Goal: Transaction & Acquisition: Purchase product/service

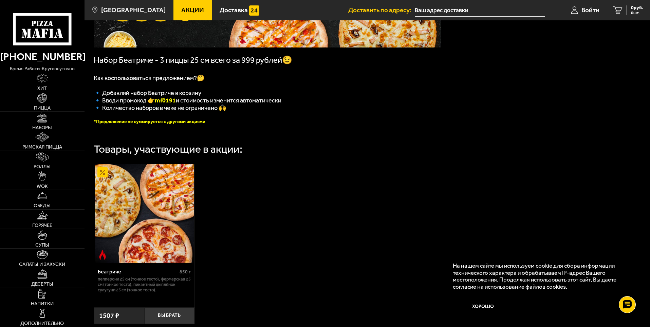
scroll to position [20, 0]
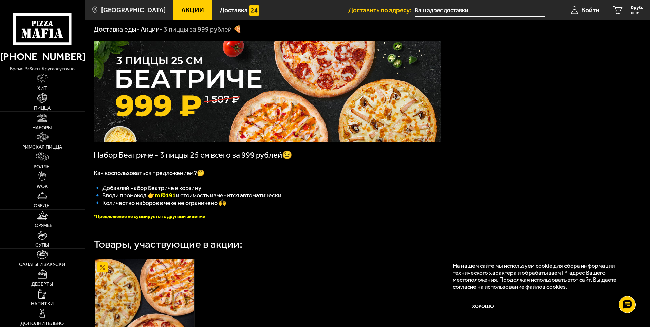
click at [55, 124] on link "Наборы" at bounding box center [42, 121] width 85 height 19
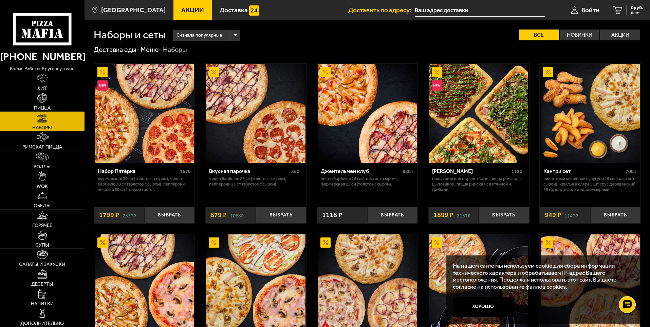
click at [58, 87] on link "Хит" at bounding box center [42, 82] width 85 height 19
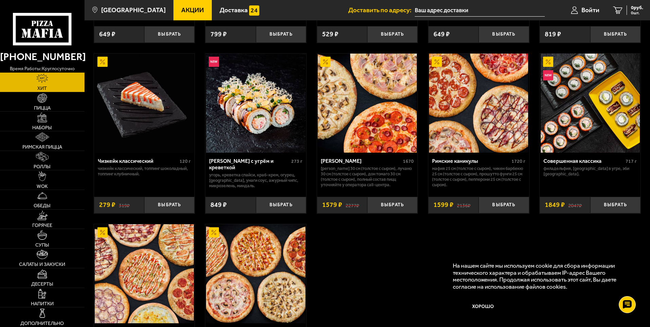
scroll to position [373, 0]
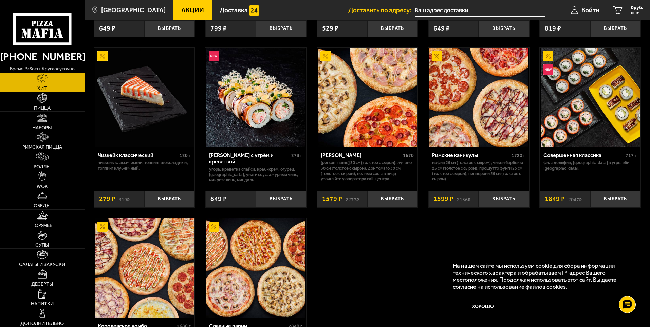
click at [372, 87] on img at bounding box center [367, 97] width 99 height 99
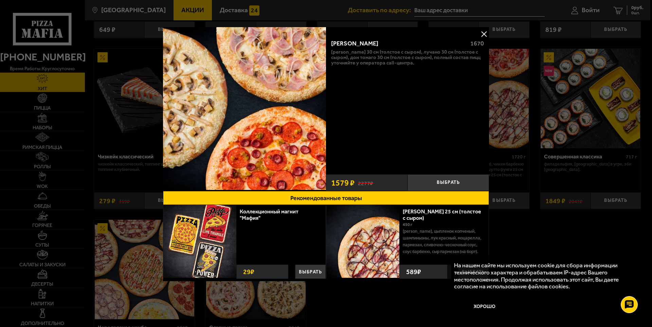
click at [485, 33] on button at bounding box center [484, 34] width 10 height 10
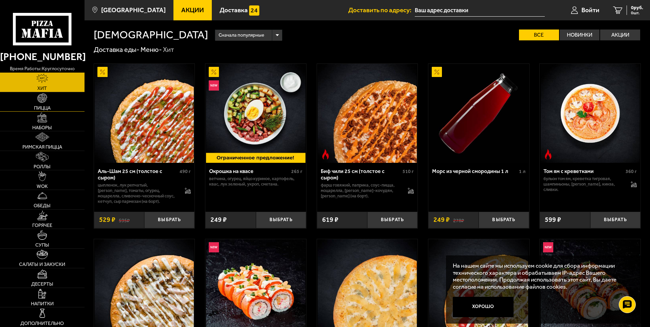
click at [40, 108] on span "Пицца" at bounding box center [42, 108] width 17 height 5
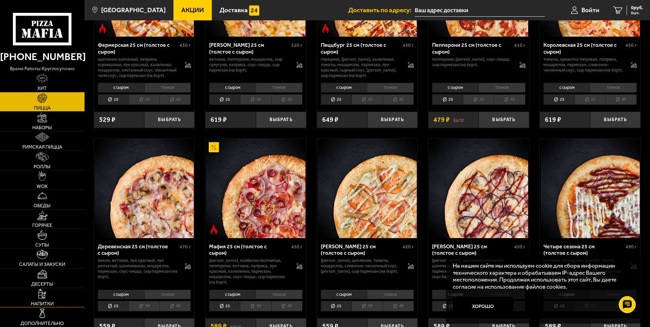
scroll to position [543, 0]
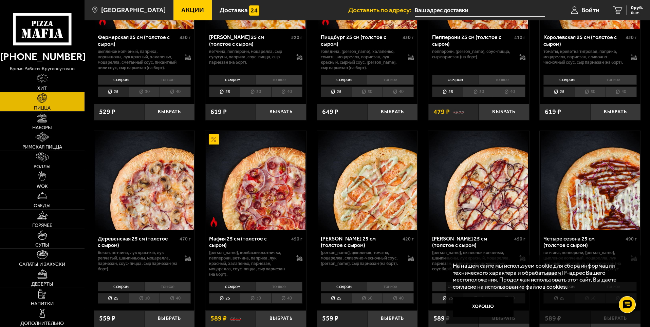
click at [38, 31] on use at bounding box center [38, 33] width 6 height 9
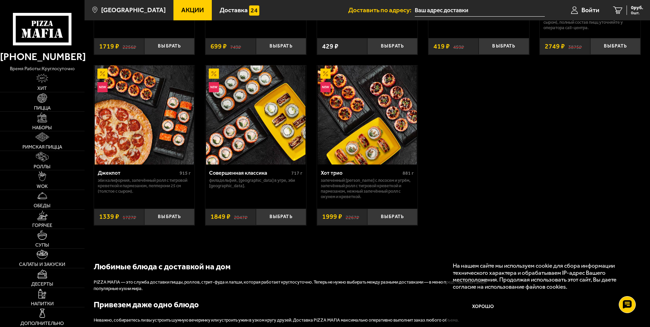
scroll to position [577, 0]
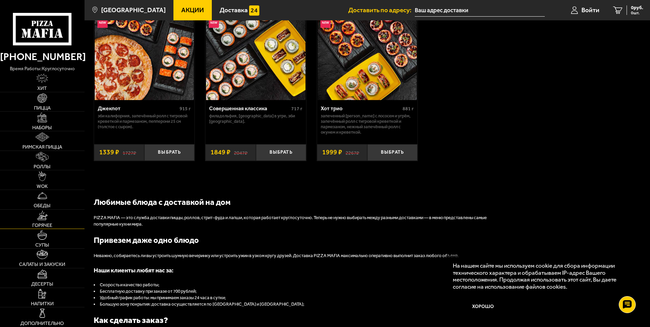
click at [52, 217] on link "Горячее" at bounding box center [42, 219] width 85 height 19
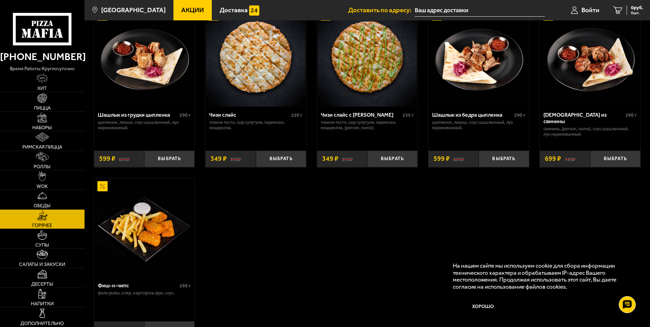
scroll to position [441, 0]
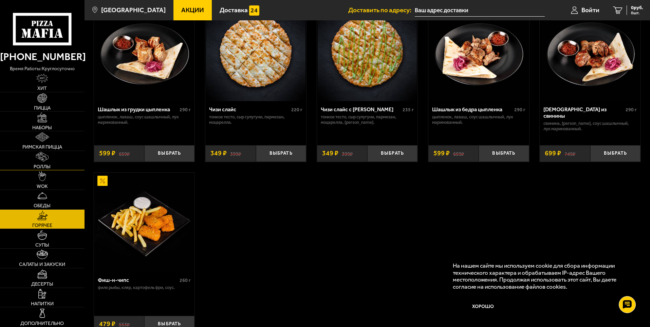
click at [39, 160] on img at bounding box center [42, 157] width 13 height 10
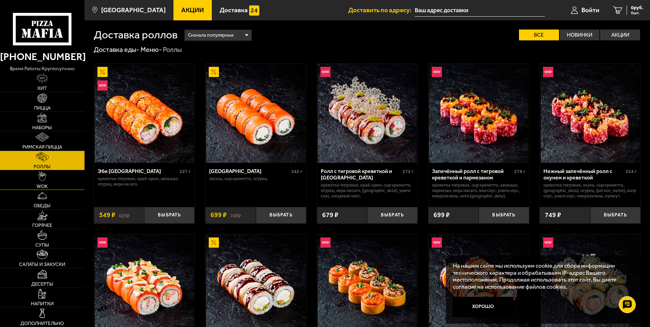
click at [47, 188] on span "WOK" at bounding box center [42, 186] width 11 height 5
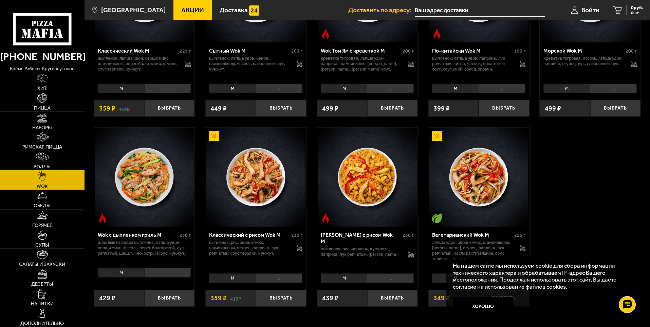
scroll to position [305, 0]
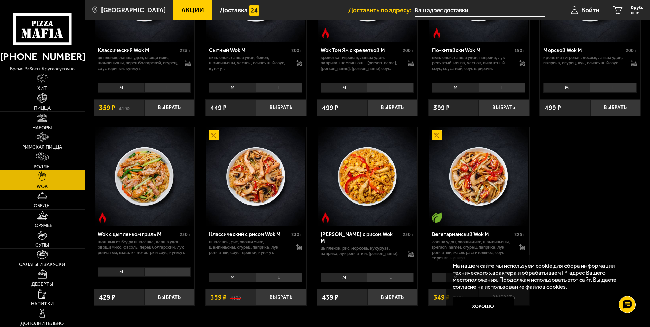
click at [46, 82] on img at bounding box center [42, 79] width 12 height 10
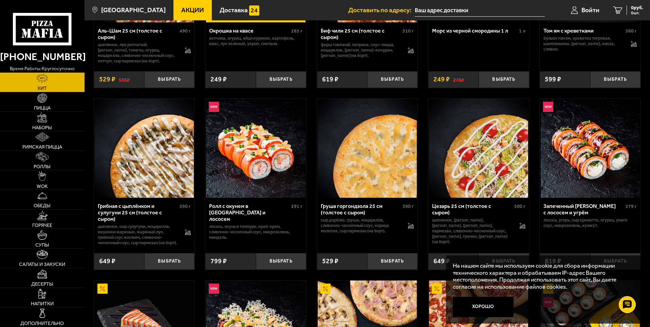
scroll to position [134, 0]
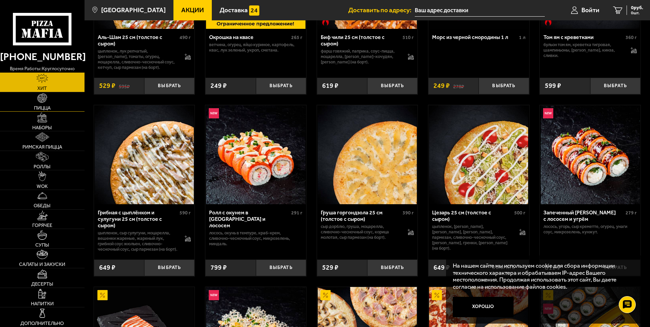
click at [48, 96] on link "Пицца" at bounding box center [42, 101] width 85 height 19
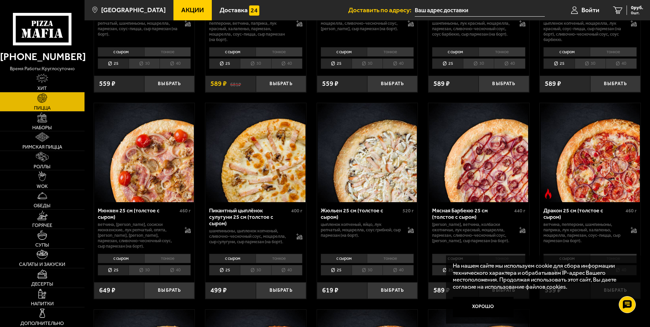
scroll to position [781, 0]
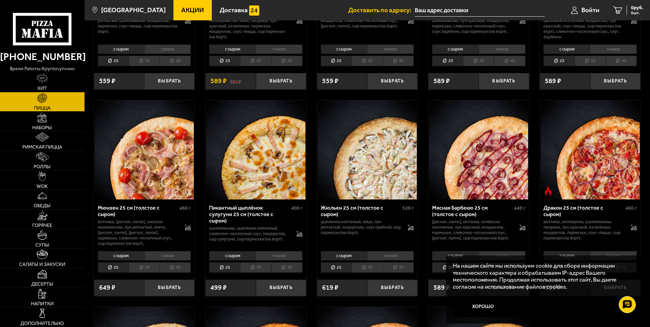
click at [408, 273] on li "40" at bounding box center [398, 267] width 31 height 11
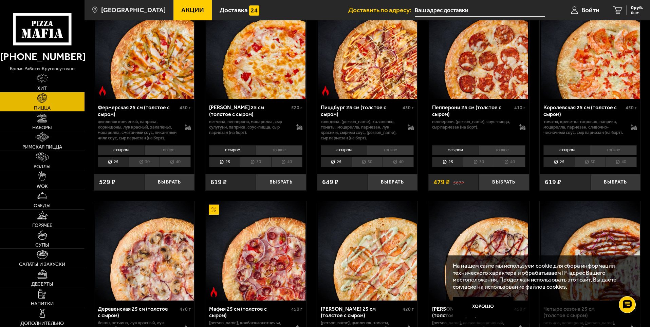
scroll to position [475, 0]
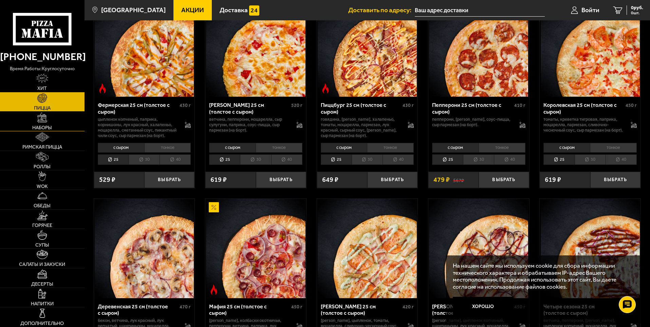
click at [38, 123] on link "Наборы" at bounding box center [42, 121] width 85 height 19
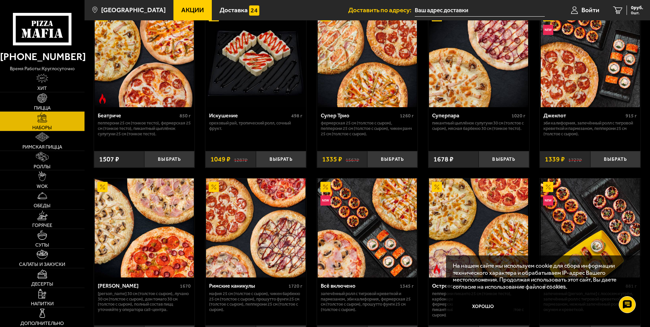
scroll to position [509, 0]
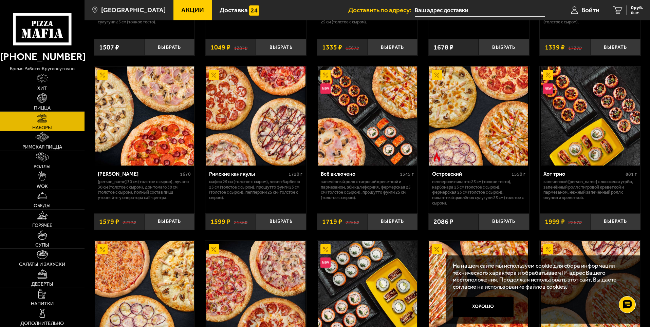
click at [150, 124] on img at bounding box center [144, 116] width 99 height 99
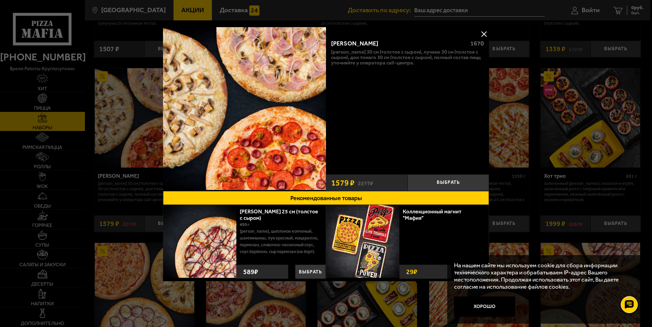
click at [259, 100] on img at bounding box center [244, 108] width 163 height 163
drag, startPoint x: 259, startPoint y: 100, endPoint x: 245, endPoint y: 111, distance: 17.7
click at [258, 101] on img at bounding box center [244, 108] width 163 height 163
click at [486, 34] on button at bounding box center [484, 34] width 10 height 10
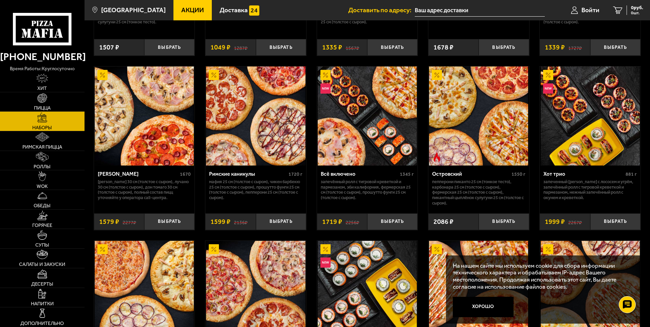
click at [145, 189] on p "[PERSON_NAME] 30 см (толстое с сыром), Лучано 30 см (толстое с сыром), Дон Тома…" at bounding box center [144, 190] width 93 height 22
click at [120, 177] on div "[PERSON_NAME]" at bounding box center [138, 174] width 81 height 6
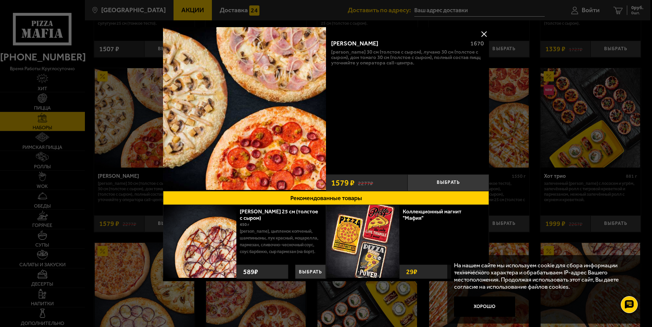
click at [275, 56] on img at bounding box center [244, 108] width 163 height 163
click at [180, 80] on img at bounding box center [244, 108] width 163 height 163
click at [283, 147] on img at bounding box center [244, 108] width 163 height 163
click at [314, 198] on button "Рекомендованные товары" at bounding box center [326, 198] width 326 height 14
click at [485, 33] on button at bounding box center [484, 34] width 10 height 10
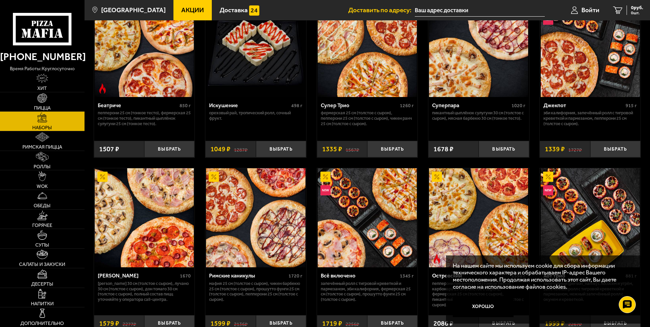
scroll to position [441, 0]
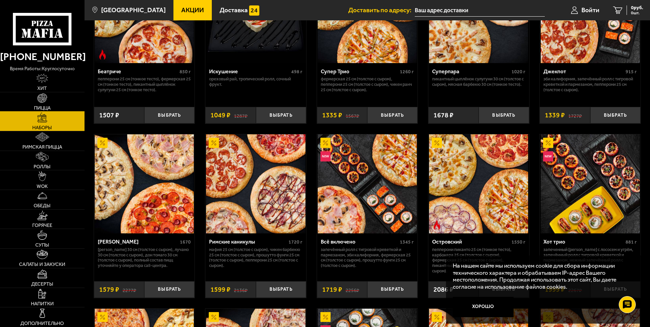
click at [48, 106] on span "Пицца" at bounding box center [42, 108] width 17 height 5
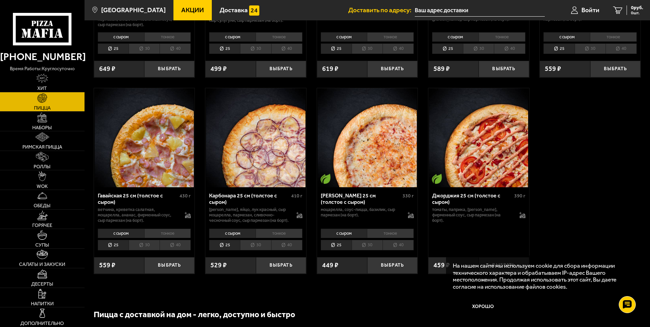
scroll to position [1018, 0]
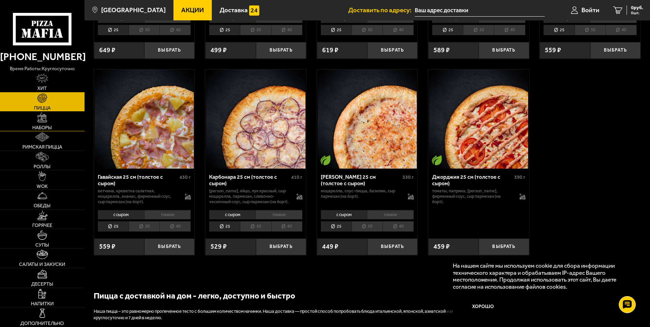
click at [47, 114] on img at bounding box center [42, 118] width 10 height 10
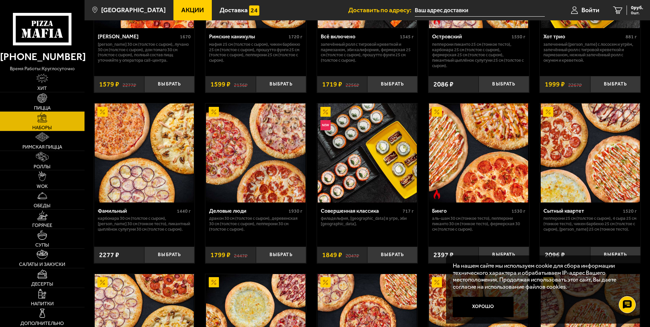
scroll to position [645, 0]
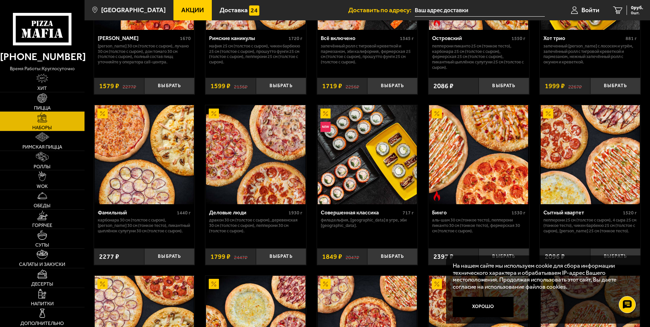
click at [558, 111] on img at bounding box center [590, 154] width 99 height 99
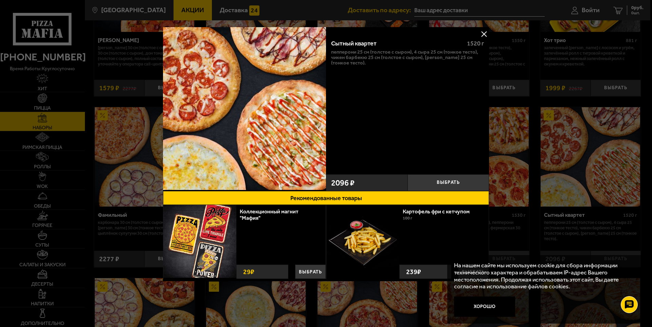
click at [483, 34] on button at bounding box center [484, 34] width 10 height 10
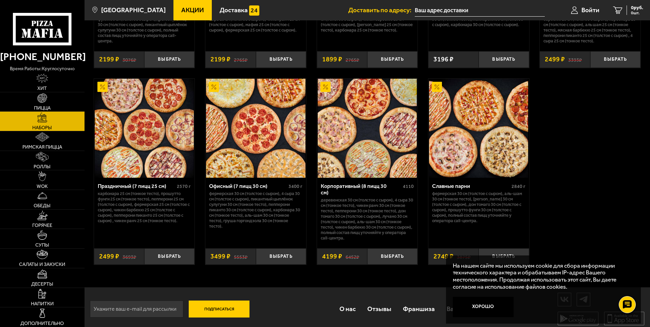
scroll to position [1023, 0]
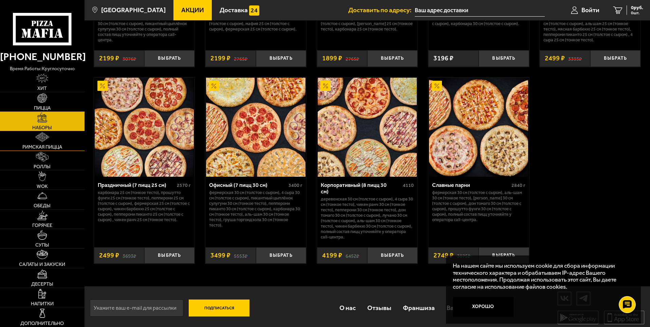
click at [40, 145] on span "Римская пицца" at bounding box center [42, 147] width 40 height 5
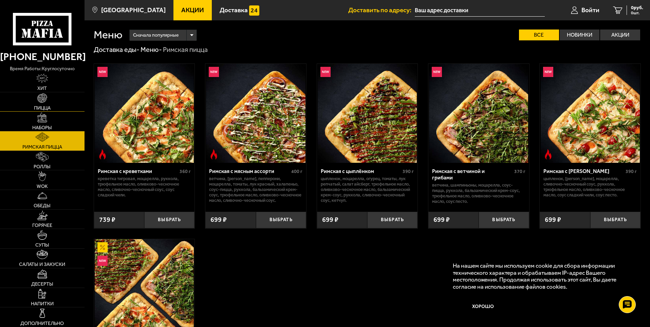
click at [44, 102] on img at bounding box center [42, 98] width 10 height 10
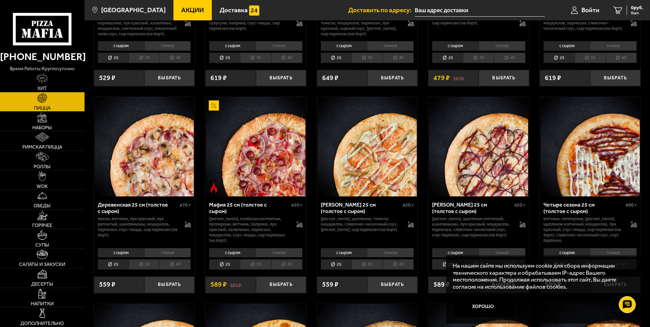
scroll to position [441, 0]
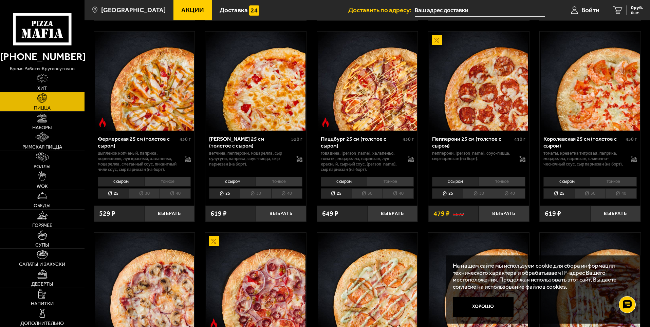
click at [51, 129] on span "Наборы" at bounding box center [42, 127] width 20 height 5
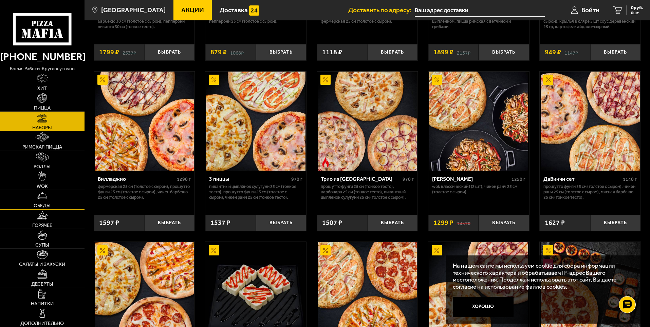
scroll to position [170, 0]
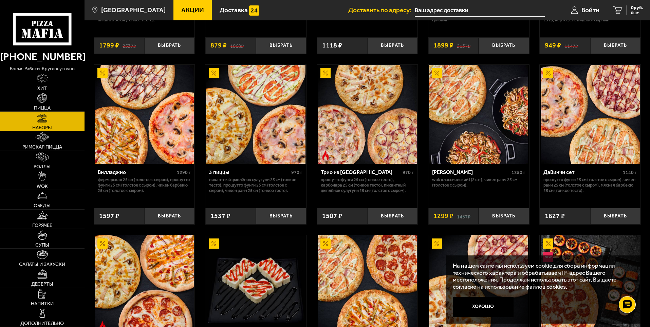
click at [39, 313] on img at bounding box center [42, 314] width 10 height 10
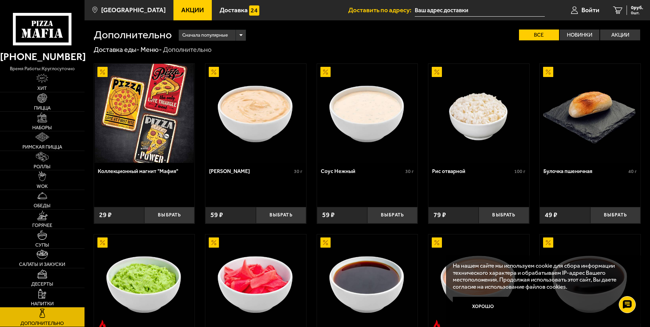
click at [259, 126] on img at bounding box center [255, 113] width 99 height 99
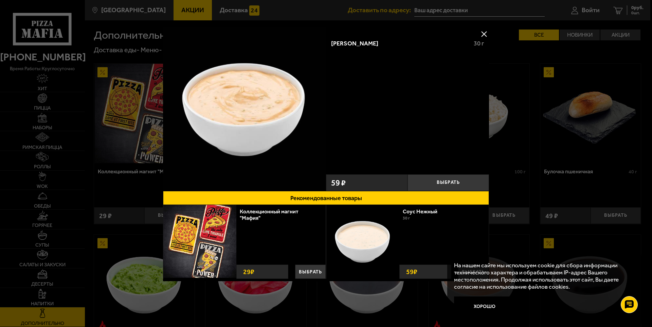
click at [482, 30] on button at bounding box center [484, 34] width 10 height 10
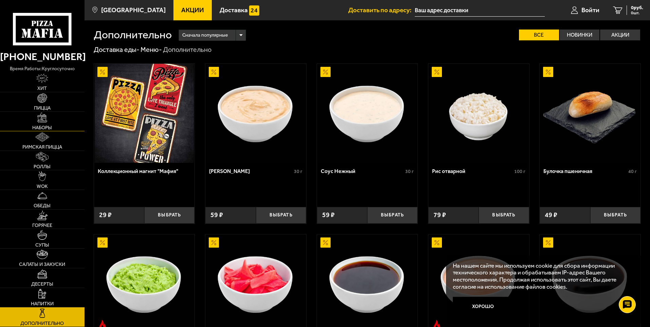
click at [43, 123] on link "Наборы" at bounding box center [42, 121] width 85 height 19
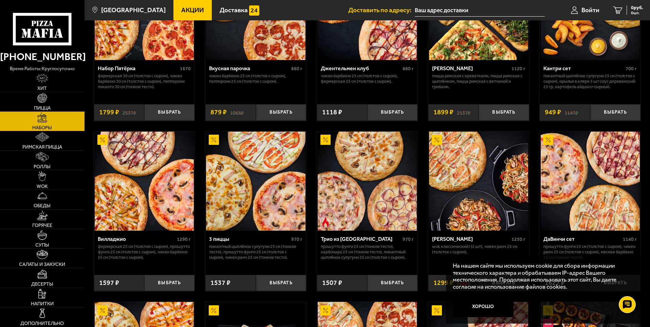
scroll to position [102, 0]
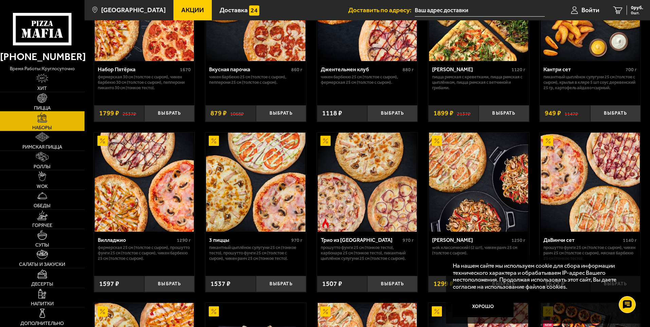
click at [45, 106] on span "Пицца" at bounding box center [42, 108] width 17 height 5
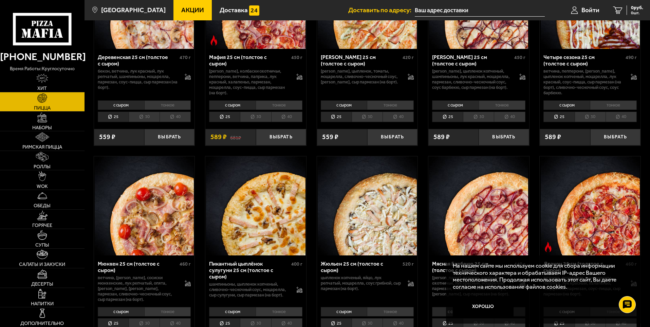
scroll to position [848, 0]
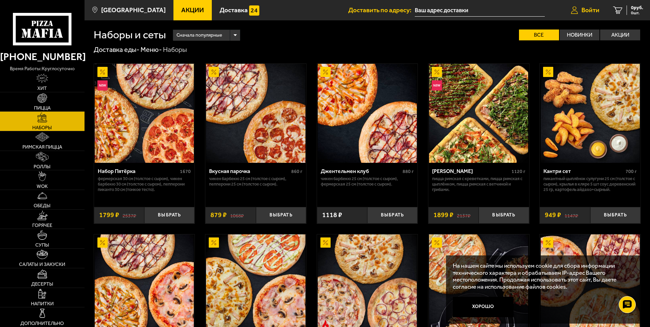
click at [598, 11] on span "Войти" at bounding box center [590, 10] width 18 height 6
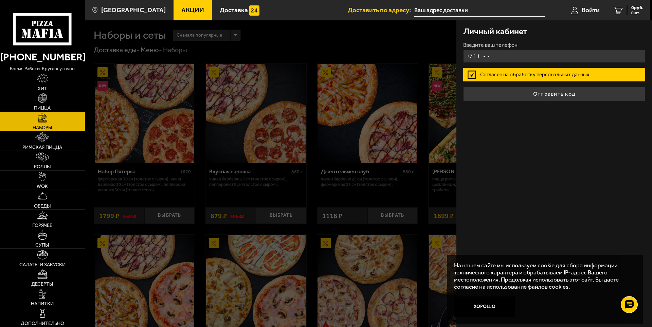
click at [508, 52] on input "+7 ( ) - -" at bounding box center [554, 56] width 182 height 13
type input "[PHONE_NUMBER]"
click at [518, 77] on label "Согласен на обработку персональных данных" at bounding box center [554, 75] width 182 height 14
click at [0, 0] on input "Согласен на обработку персональных данных" at bounding box center [0, 0] width 0 height 0
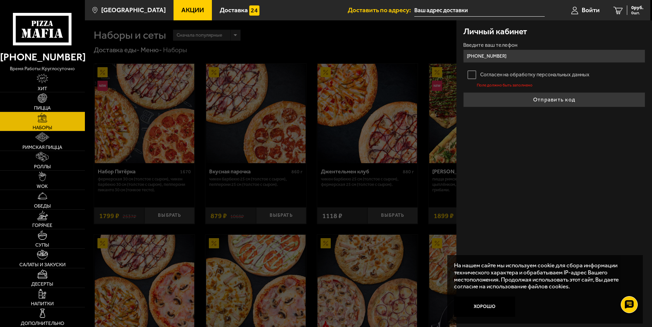
click at [465, 75] on label "Согласен на обработку персональных данных" at bounding box center [554, 75] width 182 height 14
click at [0, 0] on input "Согласен на обработку персональных данных" at bounding box center [0, 0] width 0 height 0
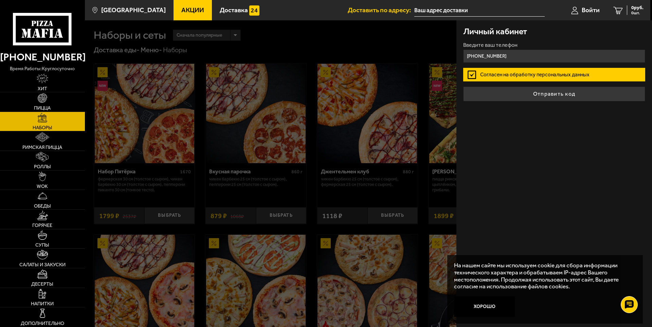
click at [393, 64] on div at bounding box center [411, 183] width 652 height 327
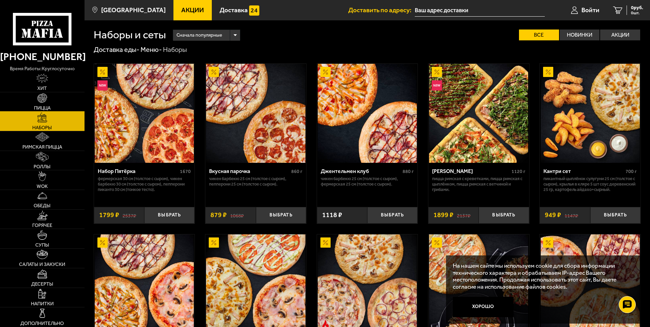
click at [39, 100] on img at bounding box center [42, 98] width 10 height 10
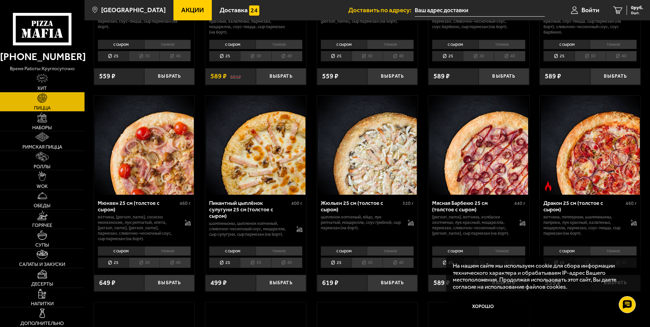
scroll to position [848, 0]
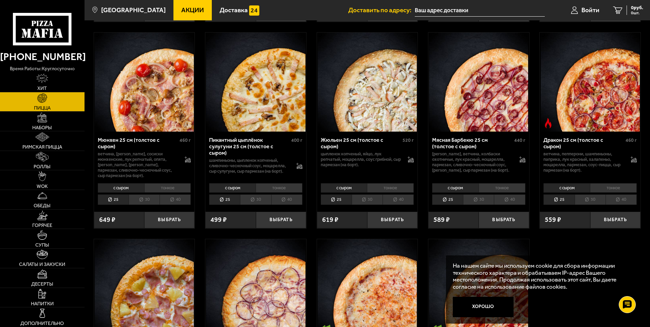
click at [258, 205] on li "30" at bounding box center [255, 199] width 31 height 11
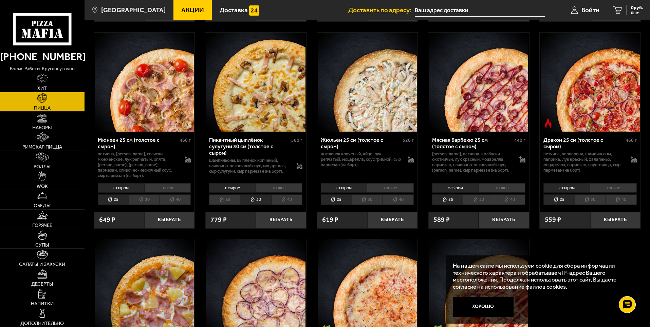
click at [226, 205] on li "25" at bounding box center [224, 199] width 31 height 11
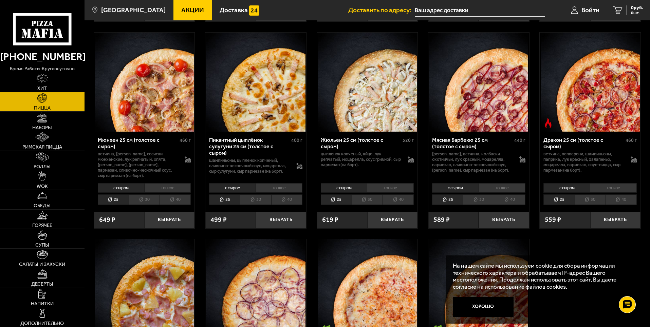
click at [259, 205] on li "30" at bounding box center [255, 199] width 31 height 11
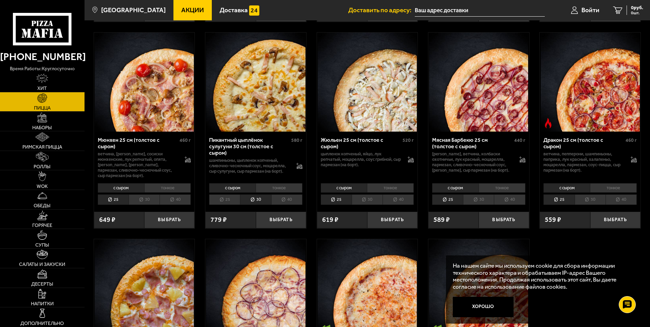
click at [226, 205] on li "25" at bounding box center [224, 199] width 31 height 11
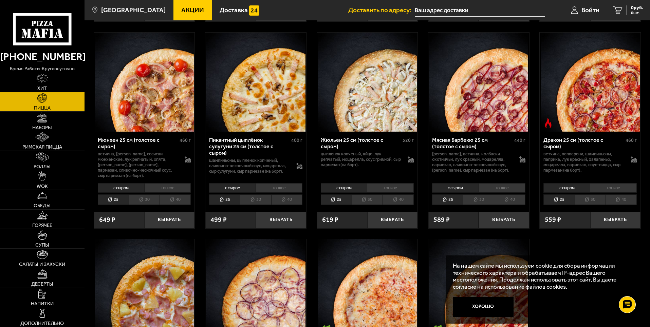
click at [285, 205] on li "40" at bounding box center [286, 199] width 31 height 11
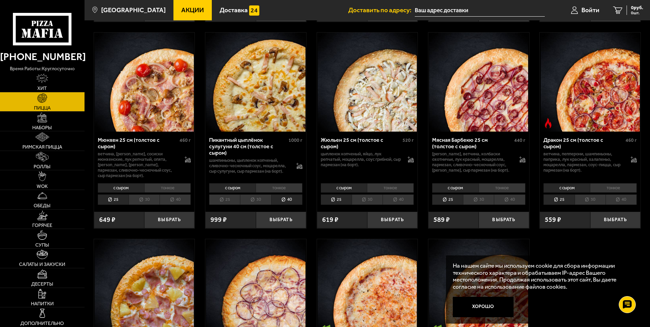
click at [229, 205] on li "25" at bounding box center [224, 199] width 31 height 11
